Goal: Find specific page/section: Find specific page/section

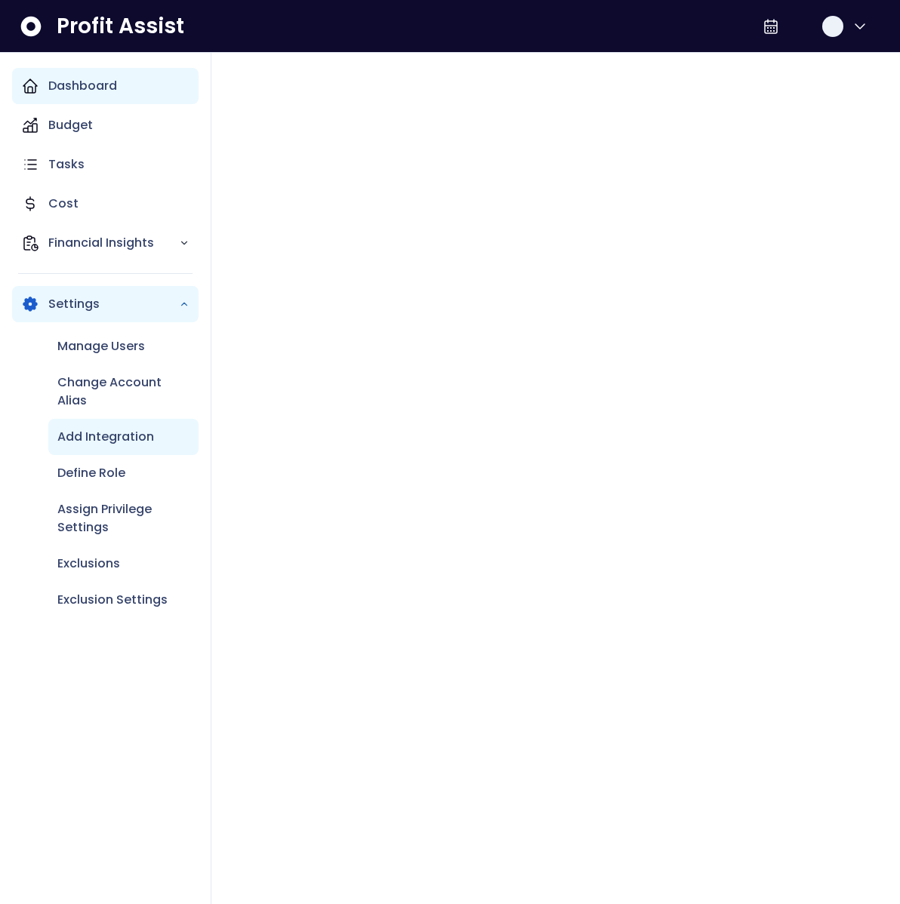
click at [38, 91] on icon "Main navigation" at bounding box center [30, 86] width 18 height 18
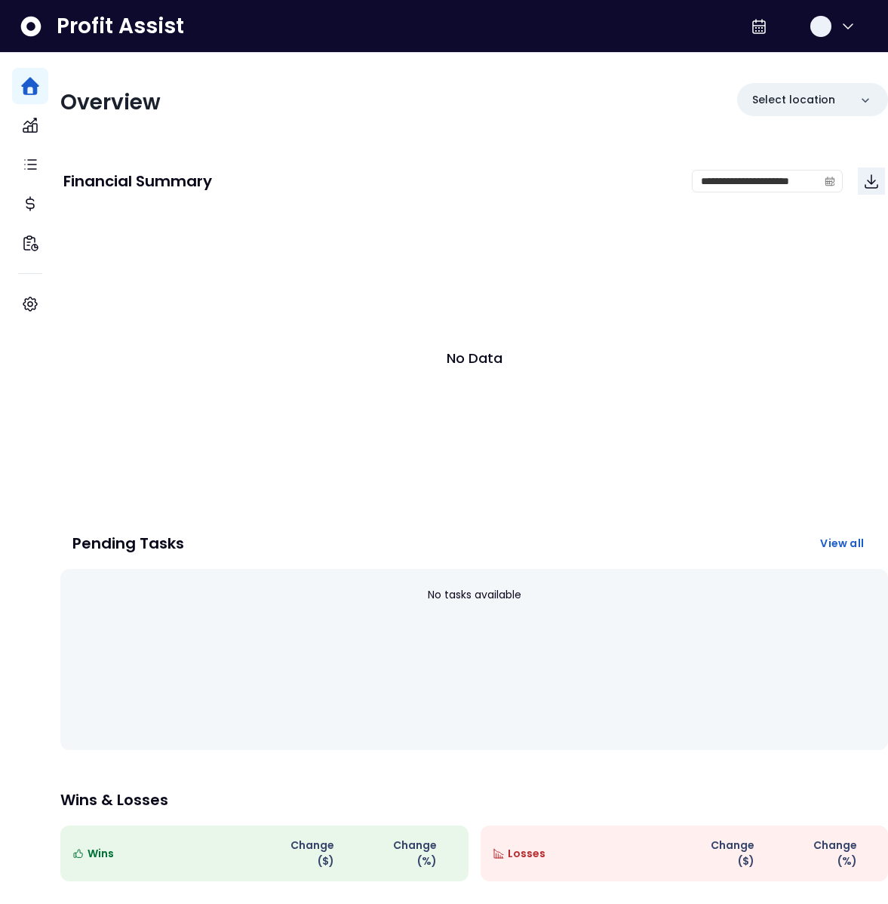
click at [301, 205] on div "**********" at bounding box center [474, 181] width 822 height 51
